Goal: Complete application form

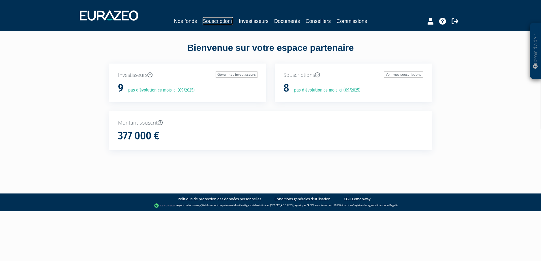
click at [218, 21] on link "Souscriptions" at bounding box center [218, 21] width 31 height 8
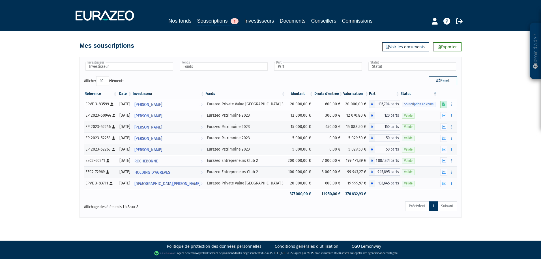
click at [443, 104] on icon at bounding box center [443, 105] width 3 height 4
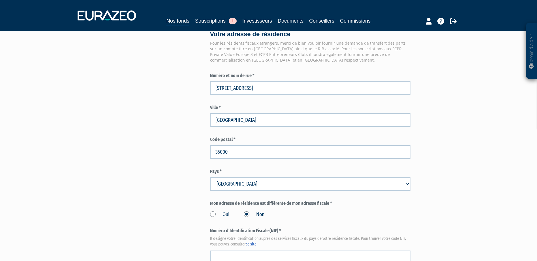
scroll to position [453, 0]
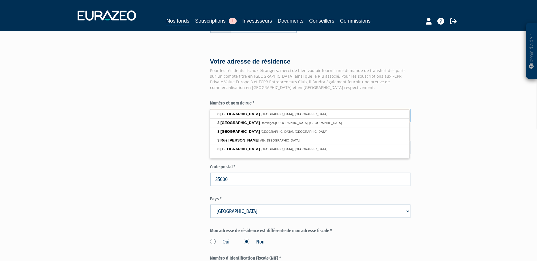
drag, startPoint x: 217, startPoint y: 105, endPoint x: 211, endPoint y: 103, distance: 6.2
click at [211, 109] on input "3 Rue de Toulouse" at bounding box center [310, 116] width 200 height 14
type input "5 Rue de Toulouse"
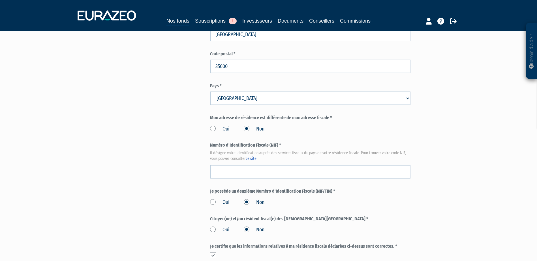
scroll to position [635, 0]
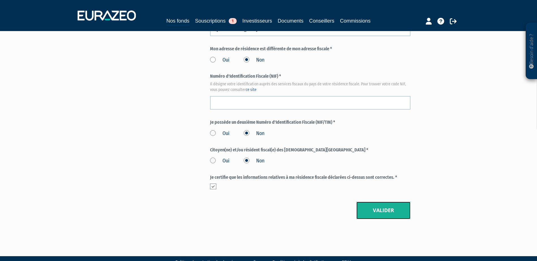
click at [384, 202] on button "Valider" at bounding box center [383, 211] width 54 height 18
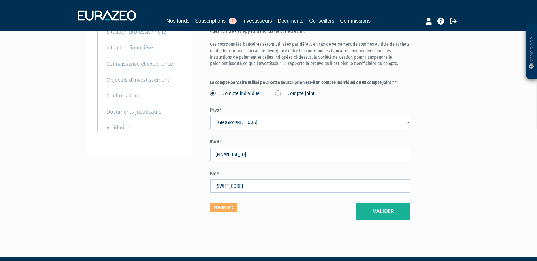
scroll to position [74, 0]
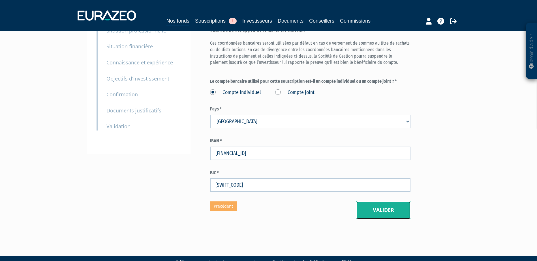
click at [379, 202] on button "Valider" at bounding box center [383, 211] width 54 height 18
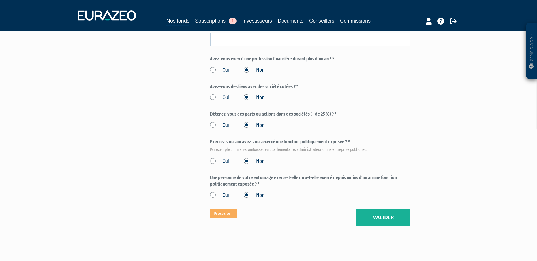
scroll to position [290, 0]
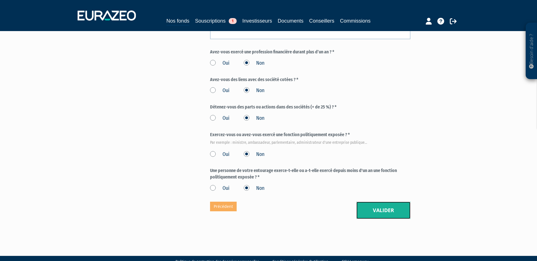
click at [374, 202] on button "Valider" at bounding box center [383, 211] width 54 height 18
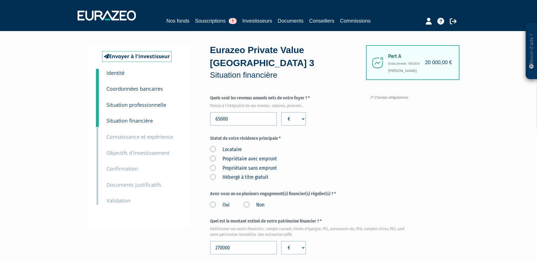
click at [247, 202] on label "Non" at bounding box center [254, 205] width 21 height 7
click at [0, 0] on input "Non" at bounding box center [0, 0] width 0 height 0
click at [212, 156] on label "Propriétaire avec emprunt" at bounding box center [243, 159] width 67 height 7
click at [0, 0] on emprunt "Propriétaire avec emprunt" at bounding box center [0, 0] width 0 height 0
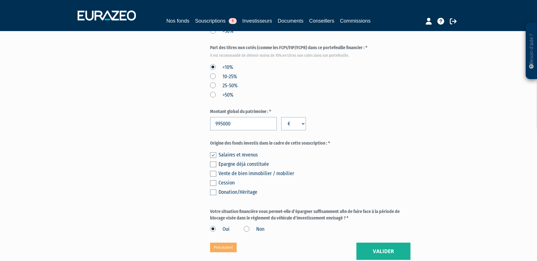
scroll to position [316, 0]
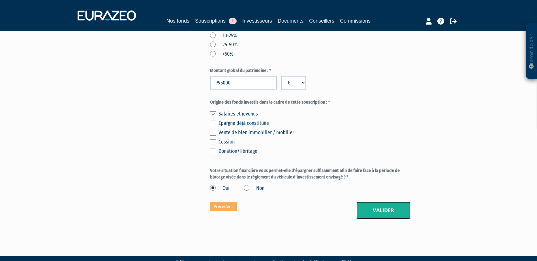
click at [372, 202] on button "Valider" at bounding box center [383, 211] width 54 height 18
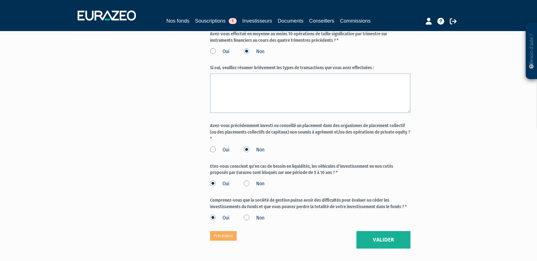
scroll to position [462, 0]
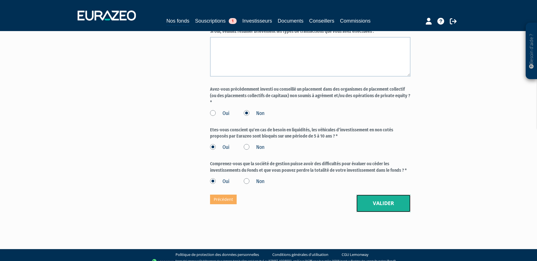
click at [364, 196] on button "Valider" at bounding box center [383, 204] width 54 height 18
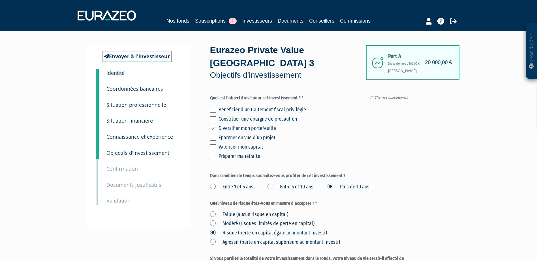
click at [214, 145] on label at bounding box center [213, 148] width 6 height 6
click at [0, 0] on input "checkbox" at bounding box center [0, 0] width 0 height 0
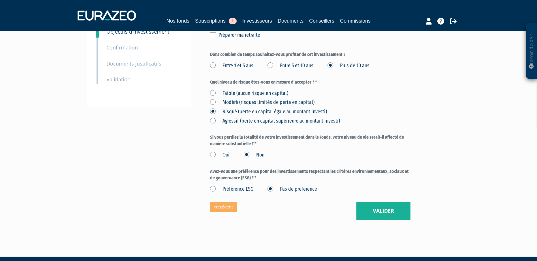
scroll to position [122, 0]
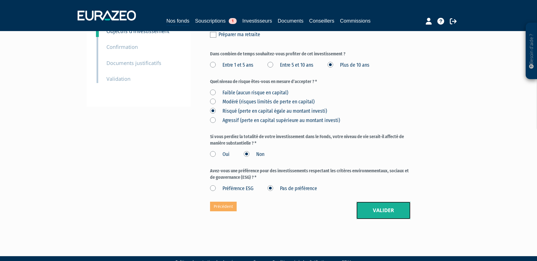
click at [369, 202] on button "Valider" at bounding box center [383, 211] width 54 height 18
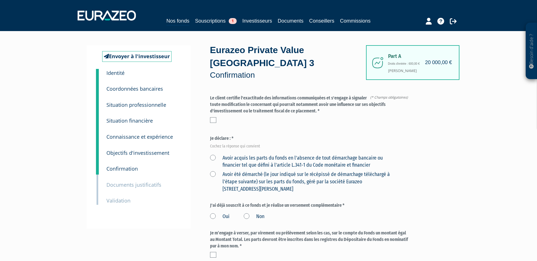
click at [213, 117] on label at bounding box center [213, 120] width 6 height 6
click at [0, 0] on input "checkbox" at bounding box center [0, 0] width 0 height 0
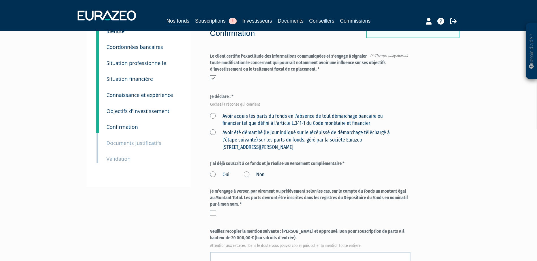
scroll to position [28, 0]
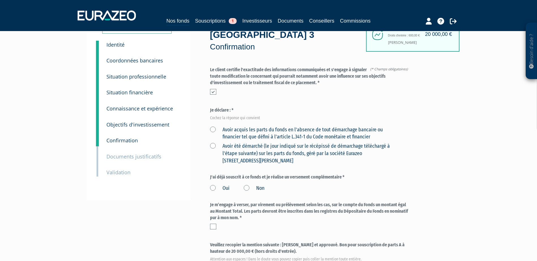
click at [214, 126] on label "Avoir acquis les parts du fonds en l'absence de tout démarchage bancaire ou fin…" at bounding box center [303, 133] width 187 height 14
click at [0, 0] on financier "Avoir acquis les parts du fonds en l'absence de tout démarchage bancaire ou fin…" at bounding box center [0, 0] width 0 height 0
click at [248, 185] on label "Non" at bounding box center [254, 188] width 21 height 7
click at [0, 0] on input "Non" at bounding box center [0, 0] width 0 height 0
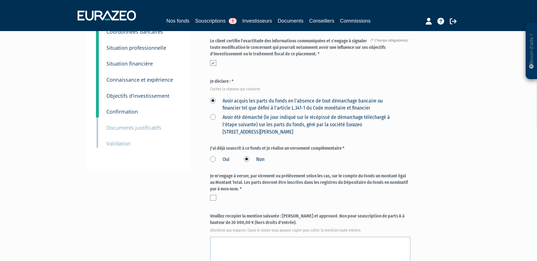
scroll to position [85, 0]
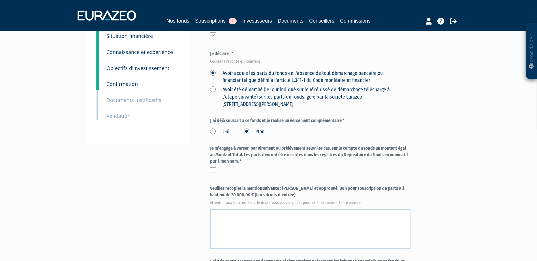
click at [214, 168] on label at bounding box center [213, 171] width 6 height 6
click at [0, 0] on input "checkbox" at bounding box center [0, 0] width 0 height 0
drag, startPoint x: 282, startPoint y: 176, endPoint x: 267, endPoint y: 184, distance: 17.2
click at [267, 186] on label "Veuillez recopier la mention suivante : Lu et approuvé. Bon pour souscription d…" at bounding box center [310, 195] width 200 height 19
copy label "[PERSON_NAME] et approuvé. Bon pour souscription de parts A à hauteur de 20 000…"
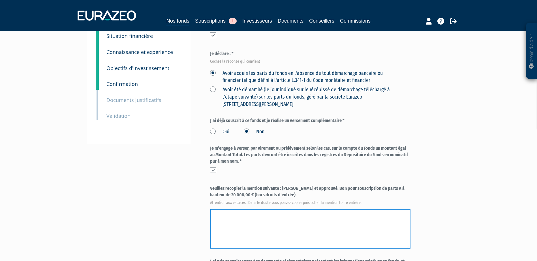
click at [231, 209] on textarea at bounding box center [310, 229] width 200 height 40
click at [223, 209] on textarea at bounding box center [310, 229] width 200 height 40
click at [211, 209] on textarea at bounding box center [310, 229] width 200 height 40
paste textarea "[PERSON_NAME] et approuvé. Bon pour souscription de parts A à hauteur de 20 000…"
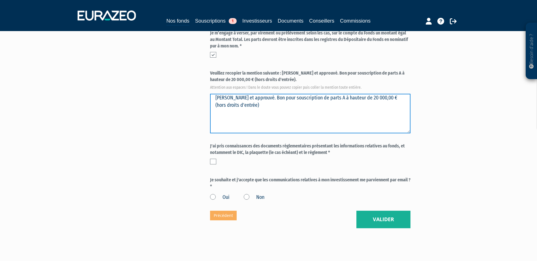
scroll to position [209, 0]
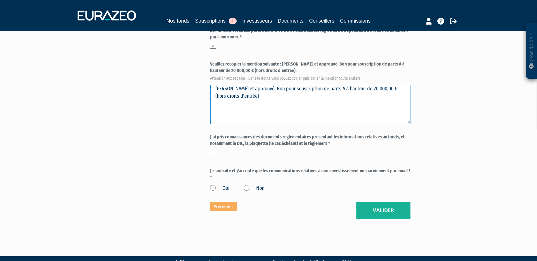
type textarea "Lu et approuvé. Bon pour souscription de parts A à hauteur de 20 000,00 € (hors…"
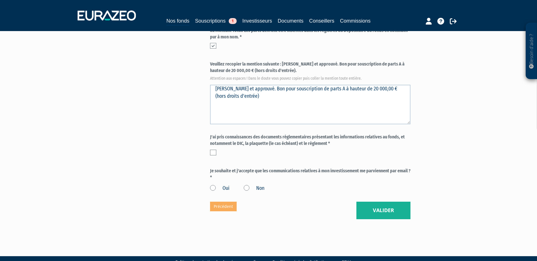
click at [213, 150] on label at bounding box center [213, 153] width 6 height 6
click at [0, 0] on input "checkbox" at bounding box center [0, 0] width 0 height 0
click at [213, 185] on label "Oui" at bounding box center [220, 188] width 20 height 7
click at [0, 0] on input "Oui" at bounding box center [0, 0] width 0 height 0
click at [389, 202] on button "Valider" at bounding box center [383, 211] width 54 height 18
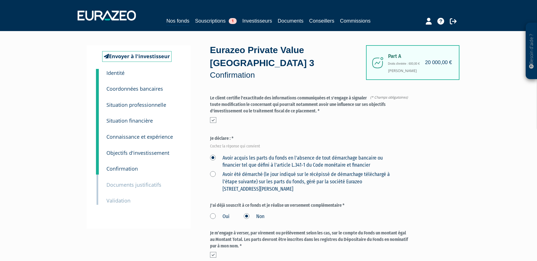
scroll to position [141, 0]
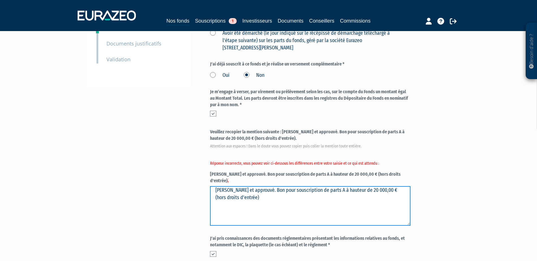
click at [257, 186] on textarea "[PERSON_NAME] et approuvé. Bon pour souscription de parts A à hauteur de 20 000…" at bounding box center [310, 206] width 200 height 40
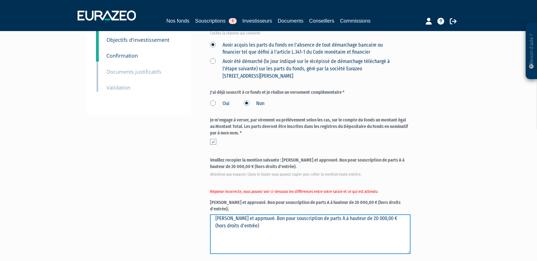
scroll to position [226, 0]
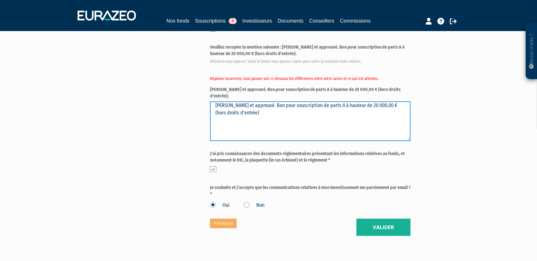
type textarea "[PERSON_NAME] et approuvé. Bon pour souscription de parts A à hauteur de 20 000…"
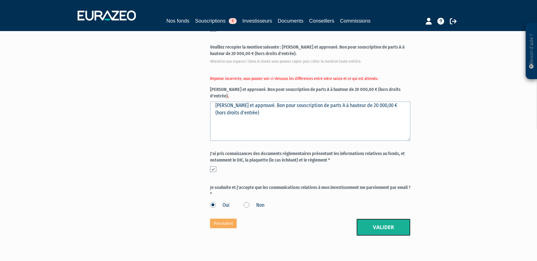
click at [384, 219] on button "Valider" at bounding box center [383, 228] width 54 height 18
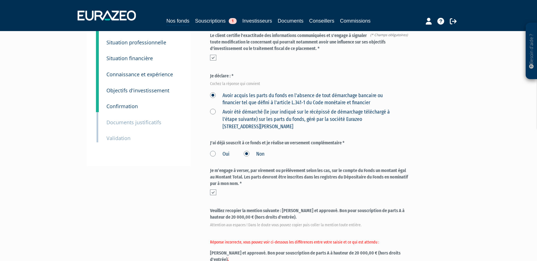
scroll to position [113, 0]
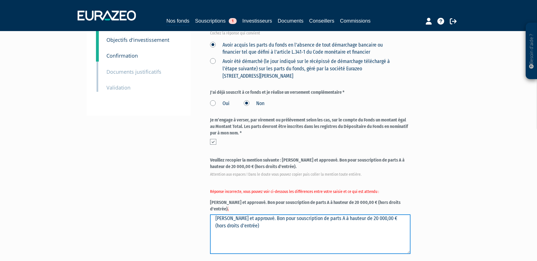
click at [213, 215] on textarea "[PERSON_NAME] et approuvé. Bon pour souscription de parts A à hauteur de 20 000…" at bounding box center [310, 235] width 200 height 40
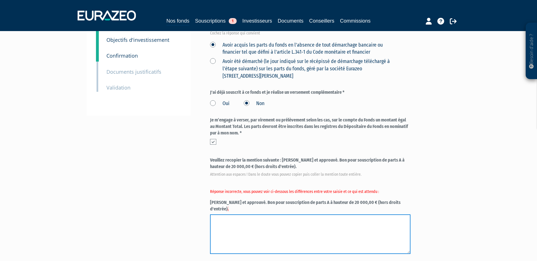
paste textarea "[PERSON_NAME] et approuvé. Bon pour souscription de parts A à hauteur de 20 000…"
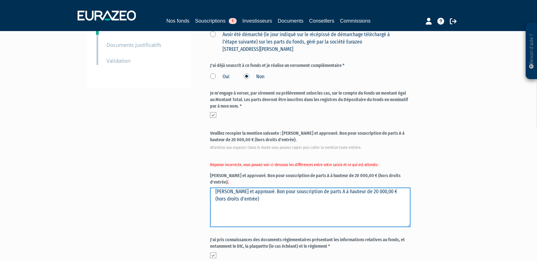
scroll to position [198, 0]
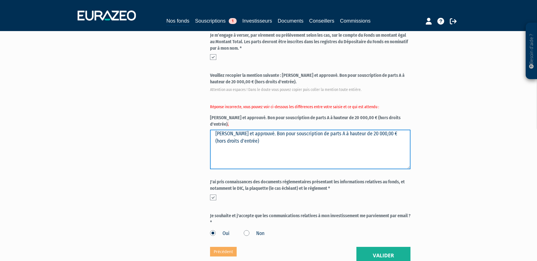
click at [324, 130] on textarea "[PERSON_NAME] et approuvé. Bon pour souscription de parts A à hauteur de 20 000…" at bounding box center [310, 150] width 200 height 40
type textarea "[PERSON_NAME] et approuvé. Bon pour souscription de parts A à hauteur de 20 000…"
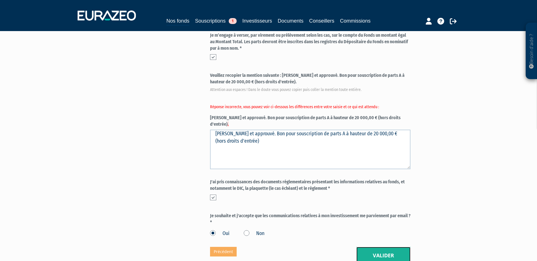
click at [386, 247] on button "Valider" at bounding box center [383, 256] width 54 height 18
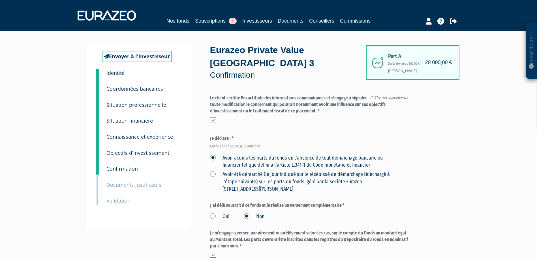
scroll to position [170, 0]
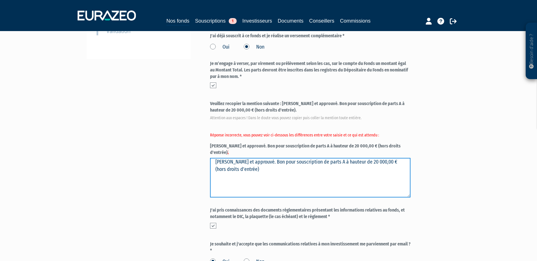
click at [216, 158] on textarea "[PERSON_NAME] et approuvé. Bon pour souscription de parts A à hauteur de 20 000…" at bounding box center [310, 178] width 200 height 40
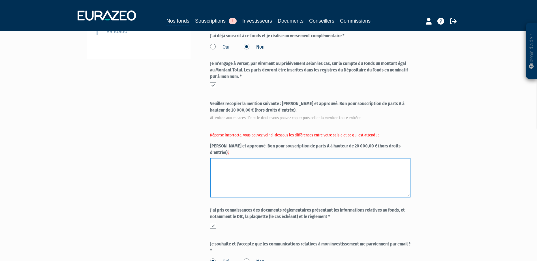
type textarea "l"
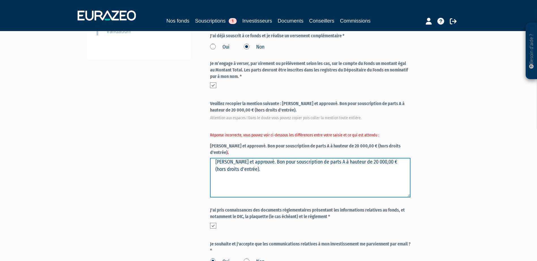
scroll to position [226, 0]
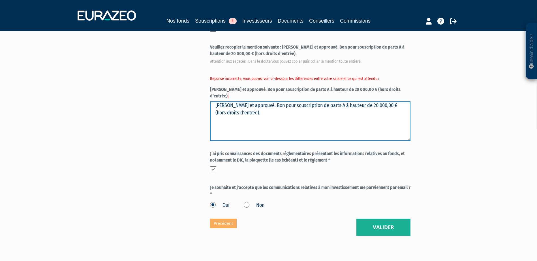
type textarea "[PERSON_NAME] et approuvé. Bon pour souscription de parts A à hauteur de 20 000…"
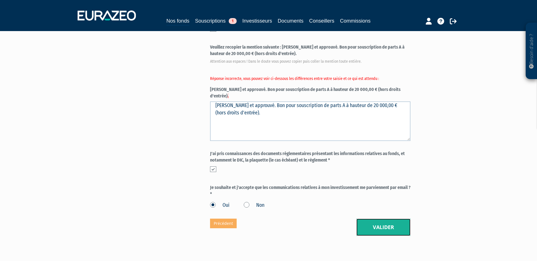
click at [388, 219] on button "Valider" at bounding box center [383, 228] width 54 height 18
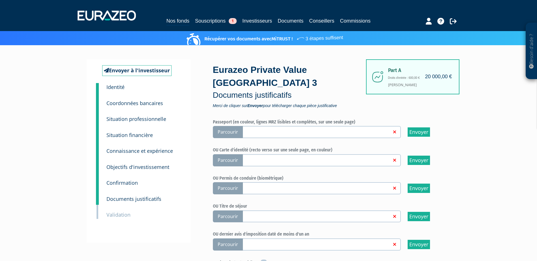
click at [220, 155] on span "Parcourir" at bounding box center [228, 161] width 30 height 12
click at [0, 0] on input "Parcourir" at bounding box center [0, 0] width 0 height 0
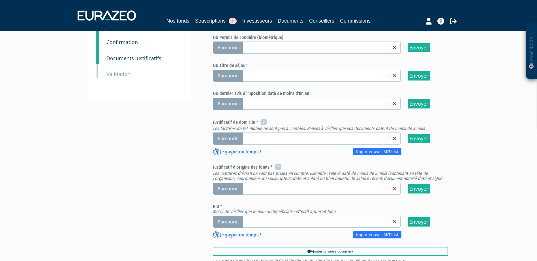
scroll to position [141, 0]
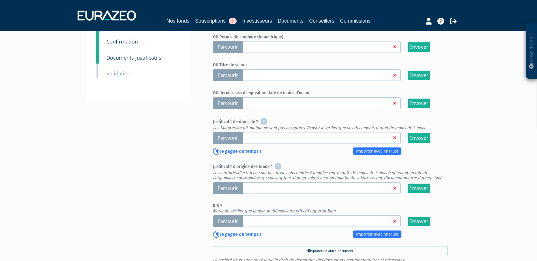
click at [221, 132] on span "Parcourir" at bounding box center [228, 138] width 30 height 12
click at [0, 0] on input "Parcourir" at bounding box center [0, 0] width 0 height 0
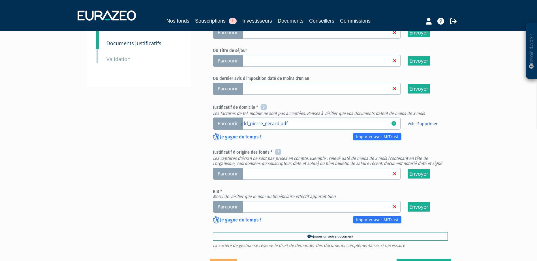
scroll to position [170, 0]
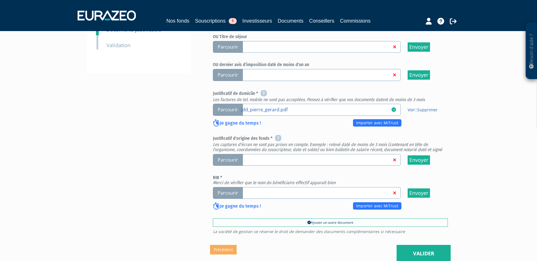
click at [234, 187] on span "Parcourir" at bounding box center [228, 193] width 30 height 12
click at [0, 0] on input "Parcourir" at bounding box center [0, 0] width 0 height 0
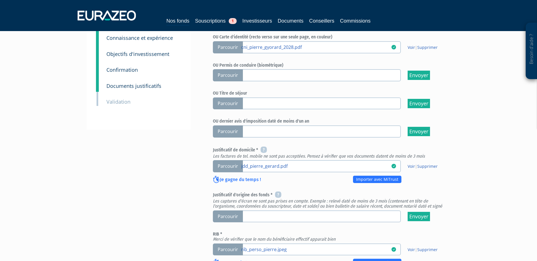
scroll to position [213, 0]
